Goal: Task Accomplishment & Management: Use online tool/utility

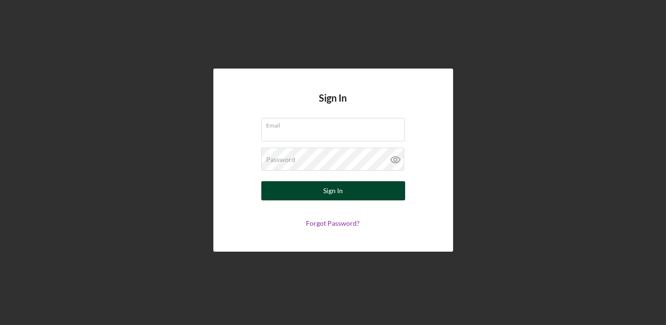
type input "[EMAIL_ADDRESS][DOMAIN_NAME]"
click at [338, 198] on div "Sign In" at bounding box center [333, 190] width 20 height 19
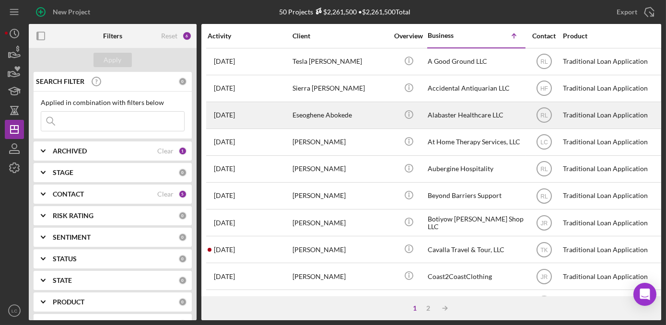
click at [447, 105] on div "Alabaster Healthcare LLC" at bounding box center [476, 115] width 96 height 25
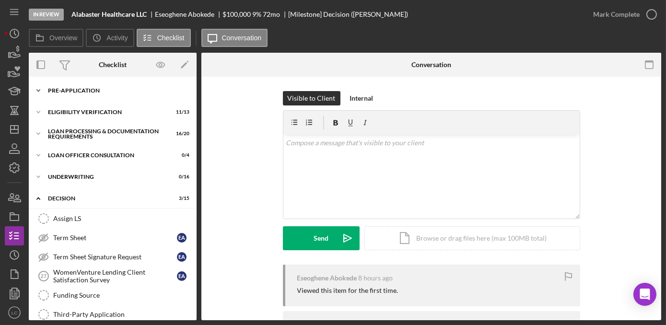
click at [38, 89] on icon "Icon/Expander" at bounding box center [38, 90] width 19 height 19
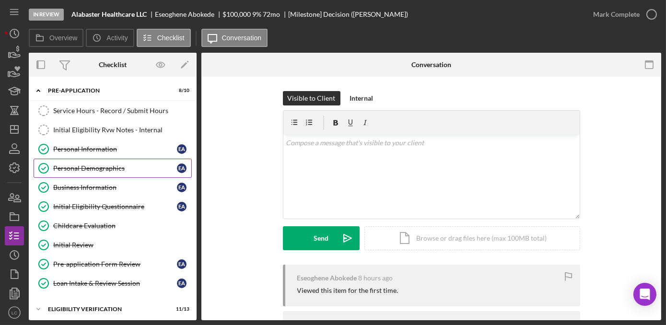
click at [70, 172] on link "Personal Demographics Personal Demographics E A" at bounding box center [113, 168] width 158 height 19
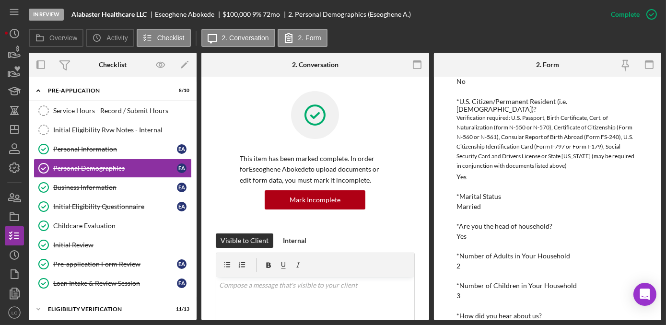
scroll to position [296, 0]
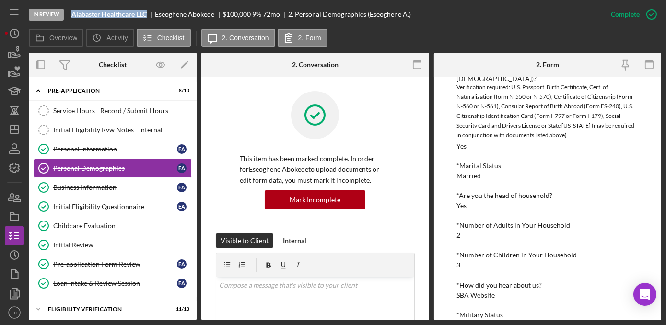
drag, startPoint x: 150, startPoint y: 14, endPoint x: 65, endPoint y: 14, distance: 84.9
click at [65, 14] on div "In Review Alabaster Healthcare LLC Eseoghene Abokede $100,000 9 % 72 mo 2. Pers…" at bounding box center [315, 14] width 572 height 29
copy div "Alabaster Healthcare LLC"
click at [18, 205] on icon "button" at bounding box center [14, 198] width 24 height 24
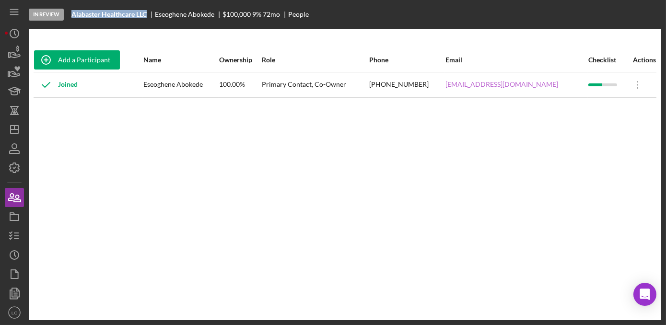
drag, startPoint x: 559, startPoint y: 82, endPoint x: 429, endPoint y: 84, distance: 130.4
click at [445, 84] on div "[EMAIL_ADDRESS][DOMAIN_NAME]" at bounding box center [516, 85] width 142 height 24
copy link "[EMAIL_ADDRESS][DOMAIN_NAME]"
